Goal: Browse casually

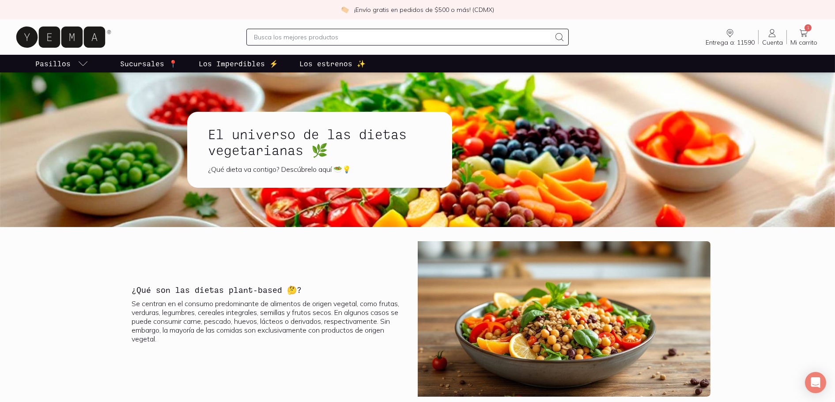
click at [52, 31] on icon at bounding box center [60, 36] width 89 height 21
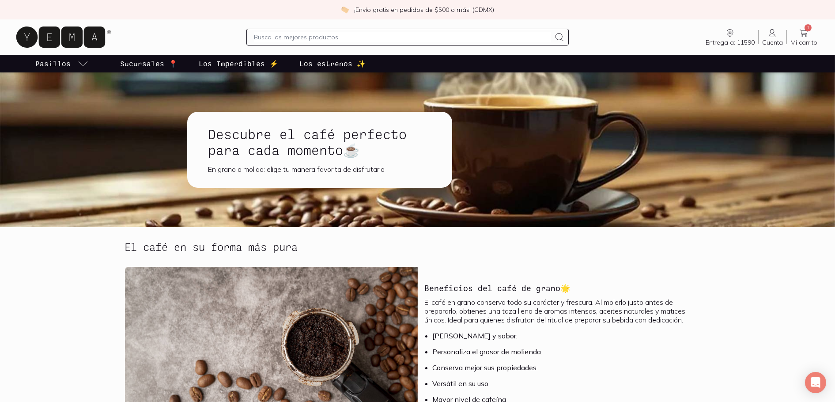
click at [446, 263] on div "El café en su forma más pura" at bounding box center [417, 254] width 592 height 26
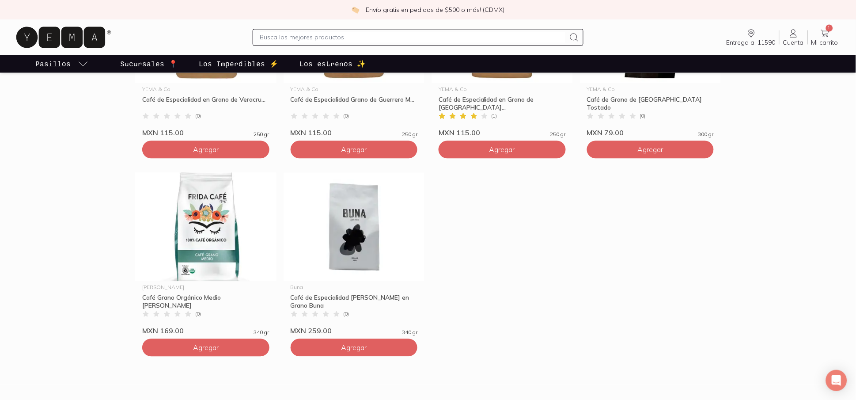
scroll to position [490, 0]
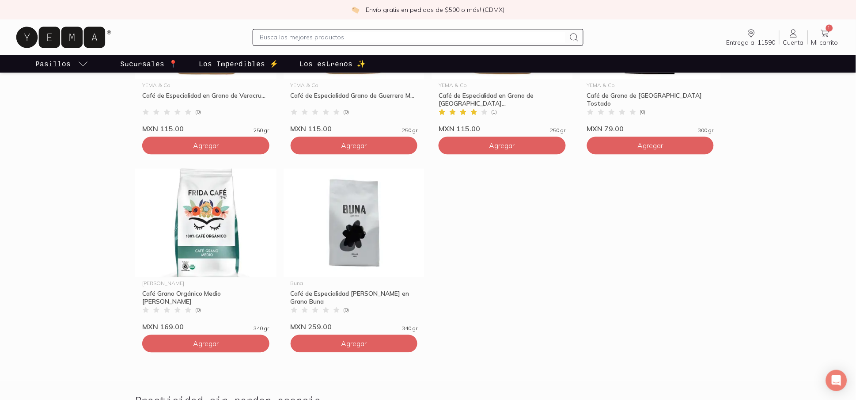
click at [79, 45] on icon at bounding box center [60, 36] width 89 height 21
click at [545, 255] on div "YEMA & Co Café de Especialidad en Grano de Veracru... Café de Especialidad en G…" at bounding box center [428, 168] width 592 height 396
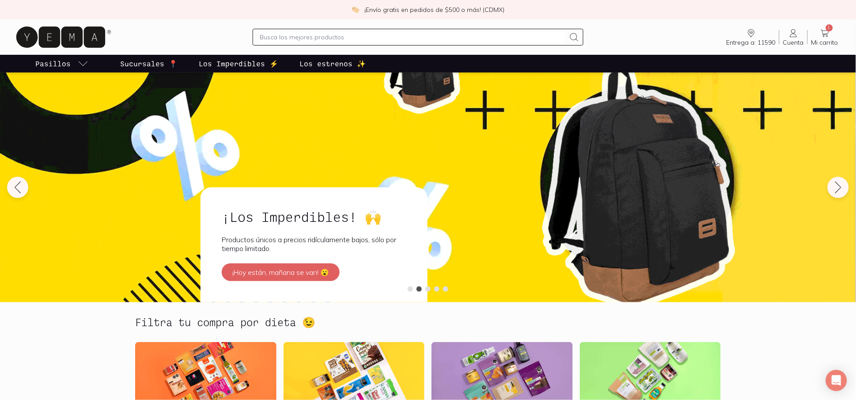
click at [41, 112] on img at bounding box center [428, 187] width 856 height 230
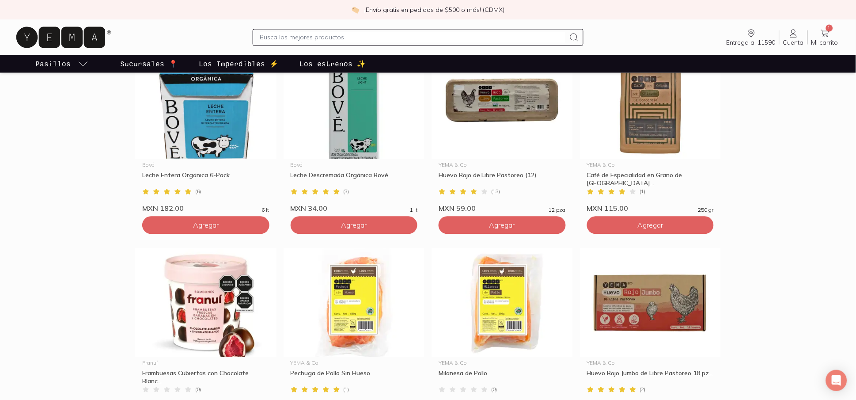
scroll to position [588, 0]
